Goal: Information Seeking & Learning: Learn about a topic

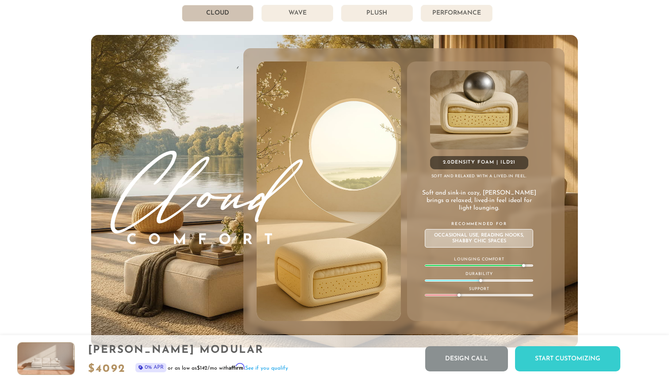
scroll to position [4815, 0]
click at [316, 13] on li "Wave" at bounding box center [298, 13] width 72 height 17
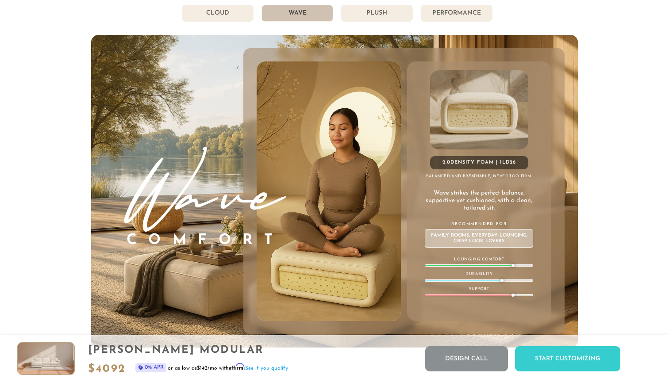
click at [390, 15] on li "Plush" at bounding box center [377, 13] width 72 height 17
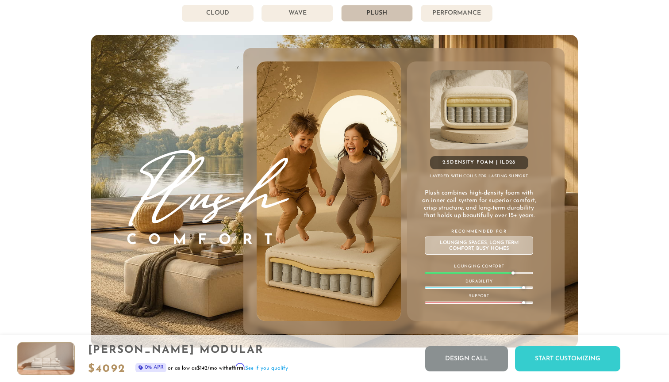
click at [438, 15] on li "Performance" at bounding box center [457, 13] width 72 height 17
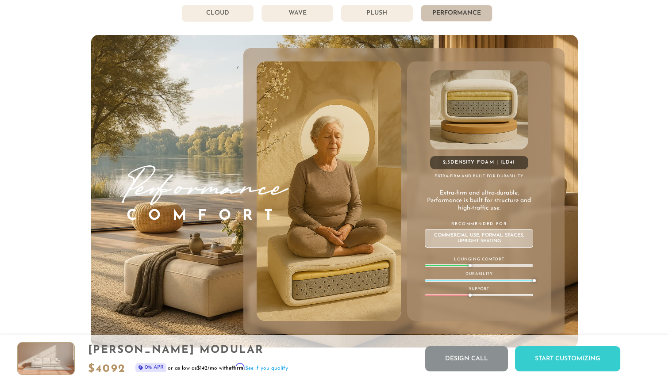
click at [312, 16] on li "Wave" at bounding box center [298, 13] width 72 height 17
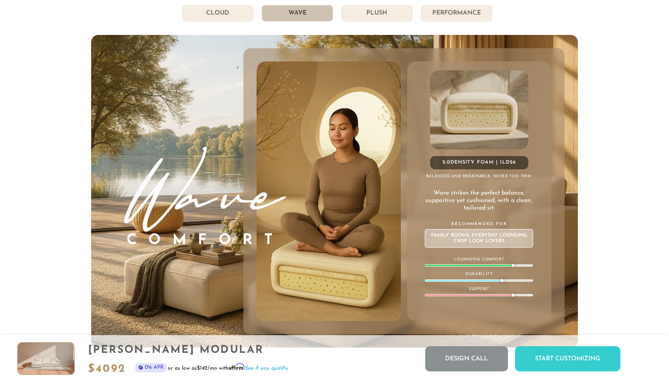
click at [443, 163] on span "2.0" at bounding box center [446, 162] width 8 height 5
copy div "2.0 Density Foam | ILD 26"
click at [367, 15] on li "Plush" at bounding box center [377, 13] width 72 height 17
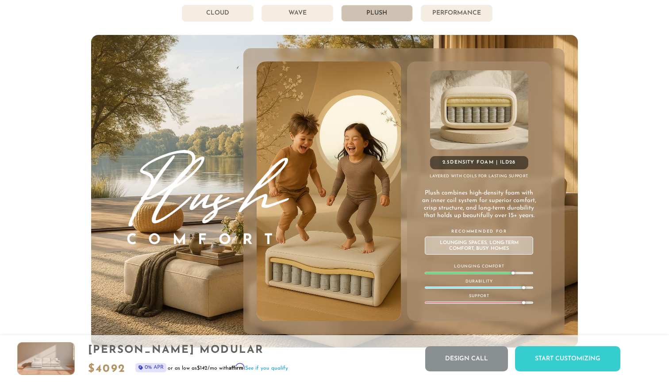
click at [301, 15] on li "Wave" at bounding box center [298, 13] width 72 height 17
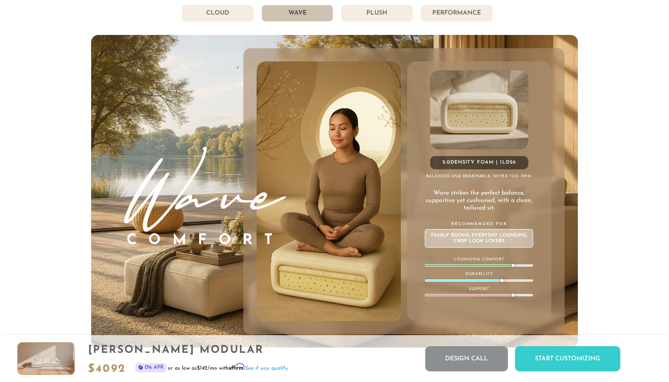
click at [448, 13] on li "Performance" at bounding box center [457, 13] width 72 height 17
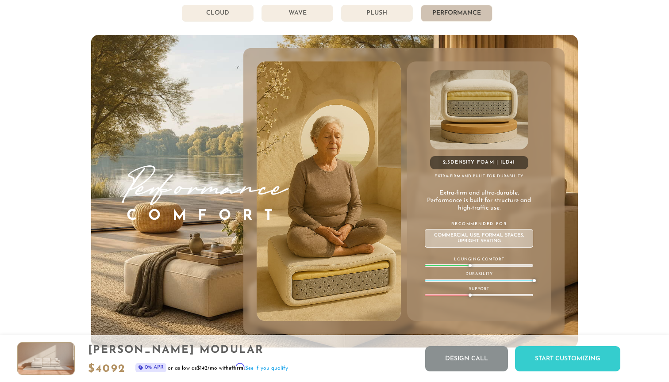
click at [234, 16] on li "Cloud" at bounding box center [218, 13] width 72 height 17
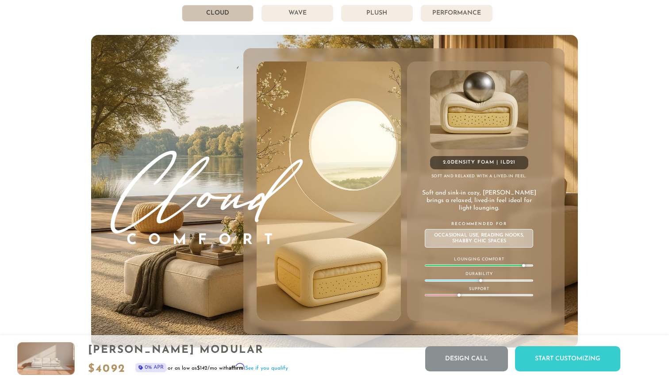
click at [299, 12] on li "Wave" at bounding box center [298, 13] width 72 height 17
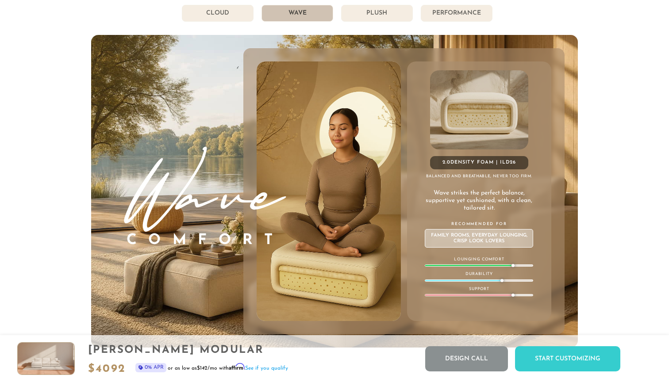
click at [369, 19] on li "Plush" at bounding box center [377, 13] width 72 height 17
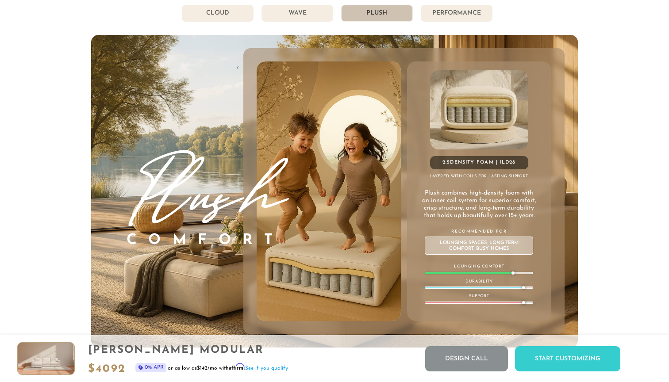
click at [296, 12] on li "Wave" at bounding box center [298, 13] width 72 height 17
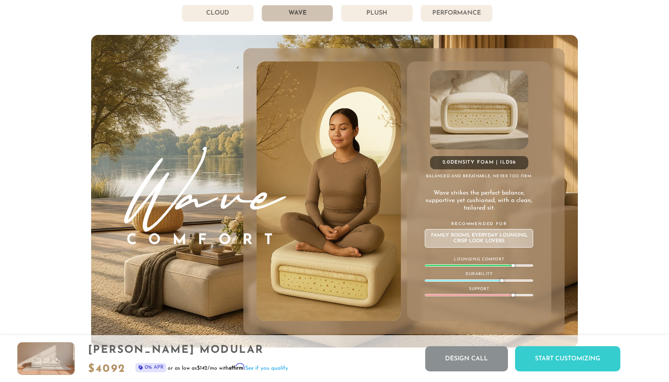
click at [374, 9] on li "Plush" at bounding box center [377, 13] width 72 height 17
